Goal: Transaction & Acquisition: Purchase product/service

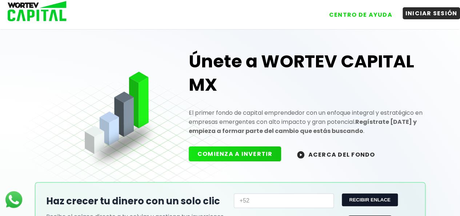
click at [426, 11] on button "INICIAR SESIÓN" at bounding box center [432, 13] width 58 height 12
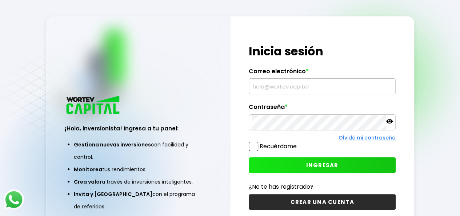
click at [270, 84] on input "text" at bounding box center [322, 86] width 140 height 15
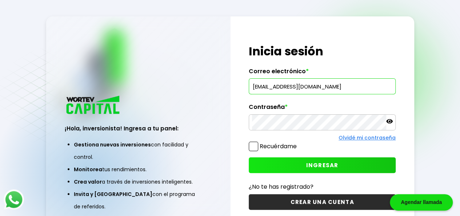
type input "[EMAIL_ADDRESS][DOMAIN_NAME]"
click at [314, 163] on span "INGRESAR" at bounding box center [322, 165] width 32 height 8
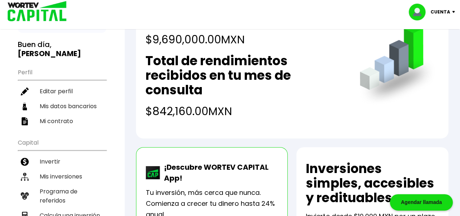
scroll to position [73, 0]
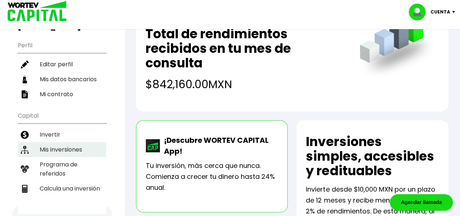
click at [65, 144] on li "Mis inversiones" at bounding box center [62, 149] width 88 height 15
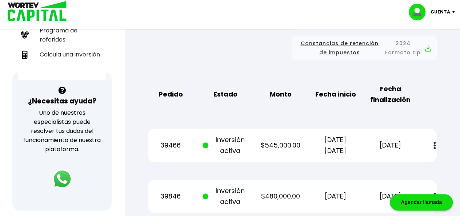
scroll to position [218, 0]
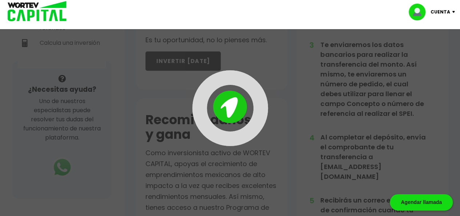
scroll to position [73, 0]
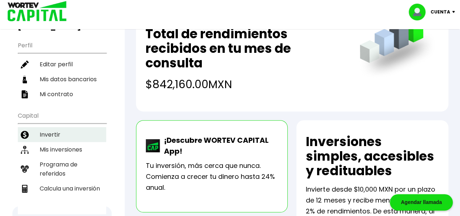
click at [48, 130] on li "Invertir" at bounding box center [62, 134] width 88 height 15
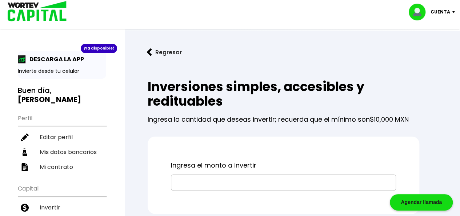
click at [188, 185] on input "text" at bounding box center [283, 182] width 219 height 15
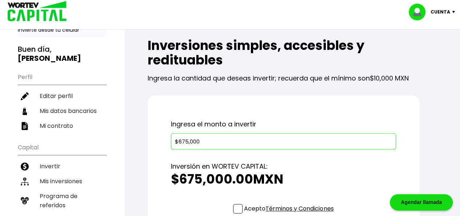
scroll to position [73, 0]
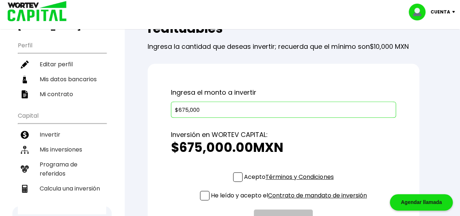
type input "$675,000"
click at [236, 177] on span at bounding box center [237, 176] width 9 height 9
click at [290, 182] on input "Acepto Términos y Condiciones" at bounding box center [290, 182] width 0 height 0
click at [204, 194] on span at bounding box center [204, 195] width 9 height 9
click at [290, 201] on input "He leído y acepto el Contrato de mandato de inversión" at bounding box center [290, 201] width 0 height 0
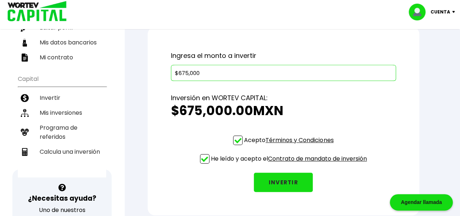
scroll to position [145, 0]
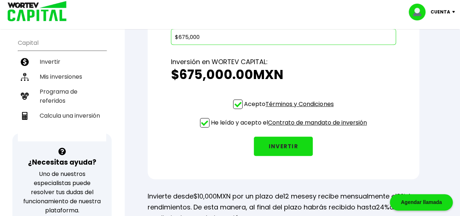
click at [276, 142] on button "INVERTIR" at bounding box center [283, 145] width 59 height 19
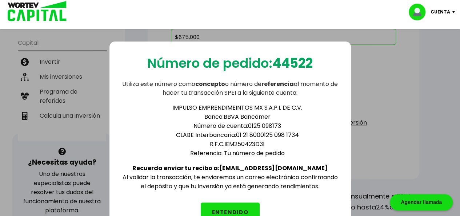
click at [231, 203] on button "ENTENDIDO" at bounding box center [230, 211] width 59 height 19
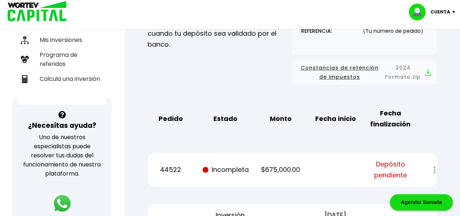
scroll to position [218, 0]
